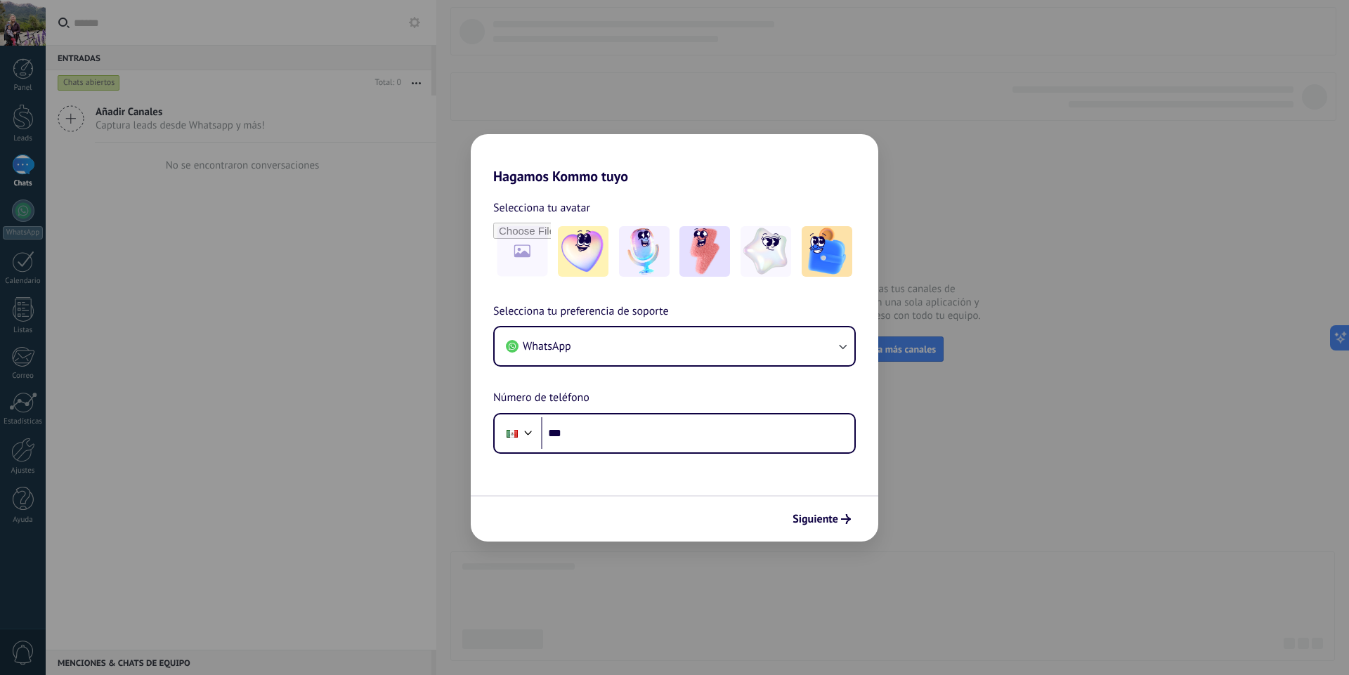
click at [505, 84] on div "Hagamos Kommo tuyo Selecciona tu avatar Selecciona tu preferencia de soporte Wh…" at bounding box center [674, 337] width 1349 height 675
drag, startPoint x: 191, startPoint y: 318, endPoint x: 28, endPoint y: 143, distance: 238.6
click at [191, 315] on div "Hagamos Kommo tuyo Selecciona tu avatar Selecciona tu preferencia de soporte Wh…" at bounding box center [674, 337] width 1349 height 675
click at [20, 124] on div "Hagamos Kommo tuyo Selecciona tu avatar Selecciona tu preferencia de soporte Wh…" at bounding box center [674, 337] width 1349 height 675
click at [821, 514] on span "Siguiente" at bounding box center [816, 519] width 46 height 10
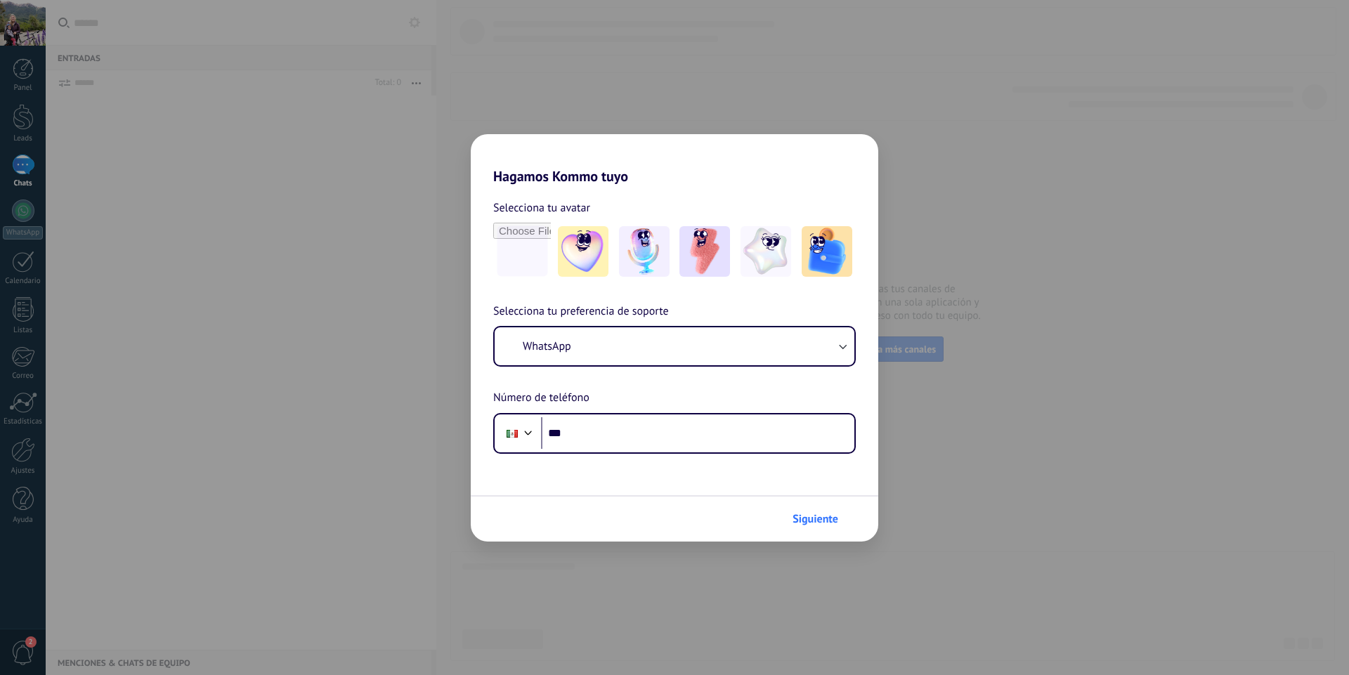
click at [820, 519] on span "Siguiente" at bounding box center [816, 519] width 46 height 10
click at [429, 150] on div "Hagamos Kommo tuyo Selecciona tu avatar Selecciona tu preferencia de soporte Wh…" at bounding box center [674, 337] width 1349 height 675
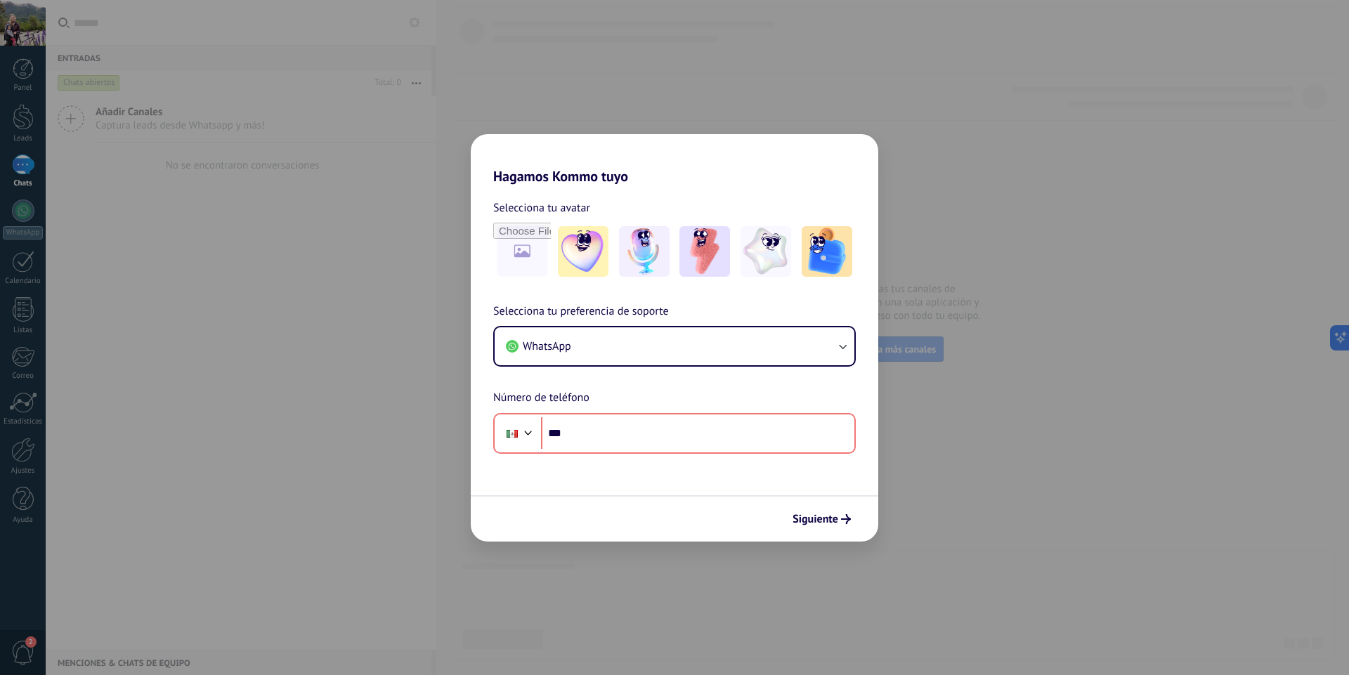
click at [108, 152] on div "Hagamos Kommo tuyo Selecciona tu avatar Selecciona tu preferencia de soporte Wh…" at bounding box center [674, 337] width 1349 height 675
click at [743, 108] on div "Hagamos Kommo tuyo Selecciona tu avatar Selecciona tu preferencia de soporte Wh…" at bounding box center [674, 337] width 1349 height 675
